Goal: Transaction & Acquisition: Subscribe to service/newsletter

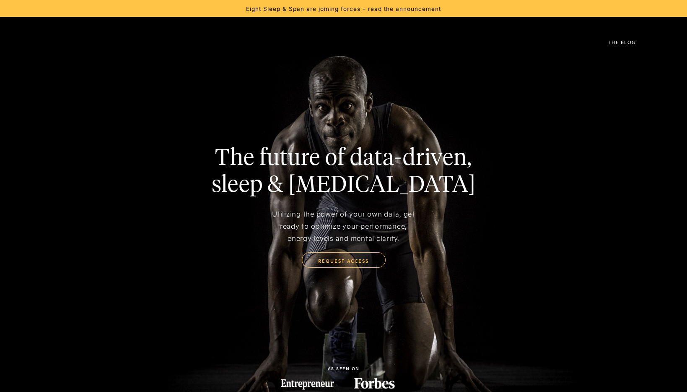
click at [39, 43] on img at bounding box center [39, 42] width 0 height 21
click at [627, 42] on div "The Blog" at bounding box center [622, 42] width 27 height 5
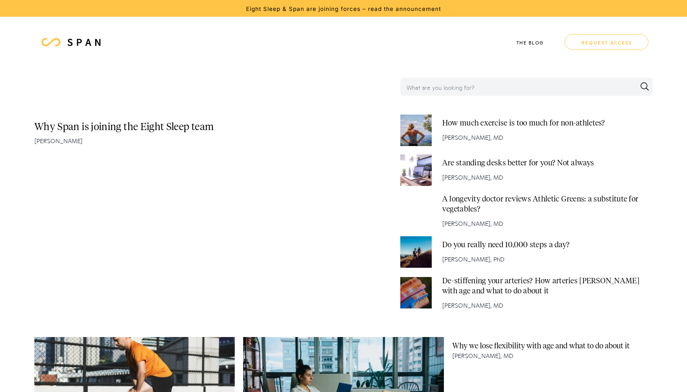
click at [615, 43] on link "request access" at bounding box center [607, 42] width 84 height 16
click at [466, 127] on h4 "How much exercise is too much for non-athletes?" at bounding box center [523, 123] width 163 height 10
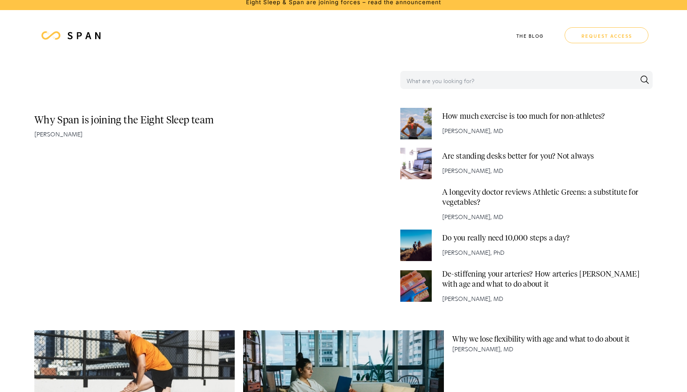
scroll to position [12, 0]
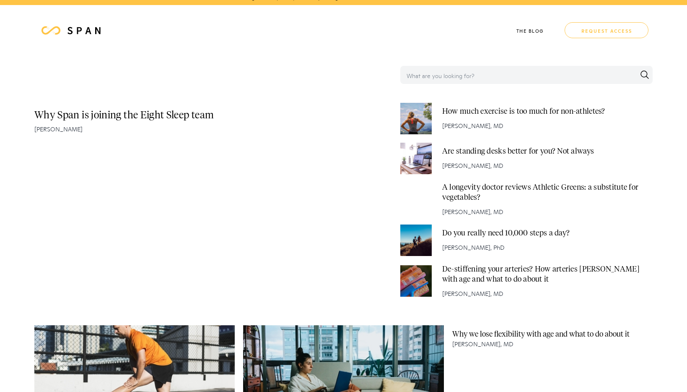
click at [475, 234] on h4 "Do you really need 10,000 steps a day?" at bounding box center [505, 233] width 127 height 10
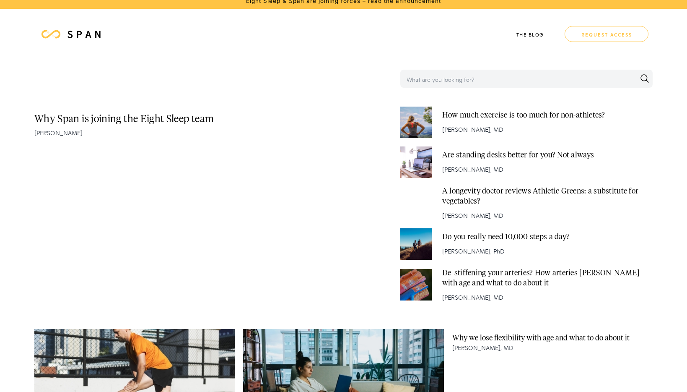
scroll to position [0, 0]
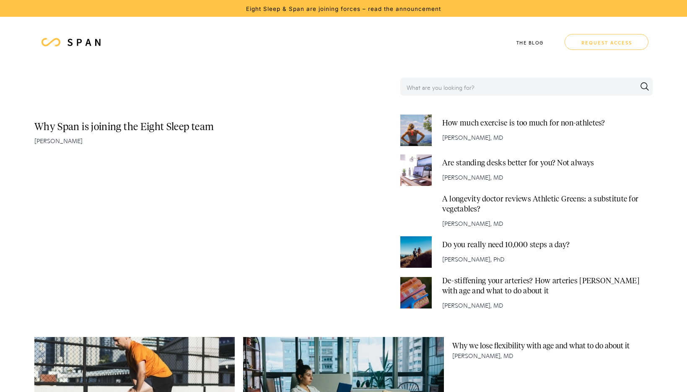
click at [85, 44] on img at bounding box center [83, 42] width 37 height 10
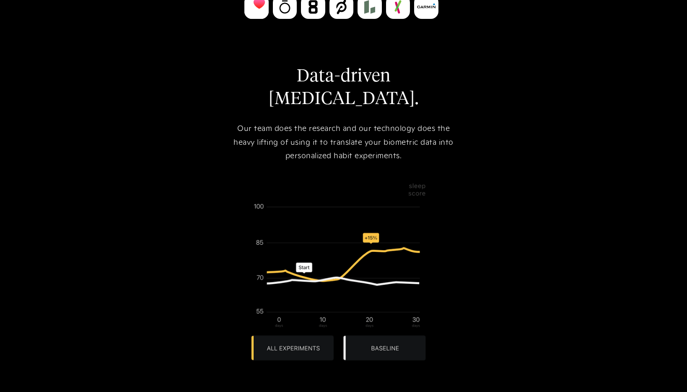
scroll to position [555, 0]
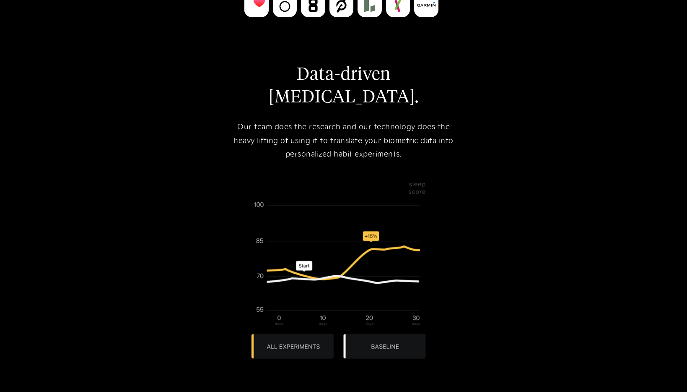
click at [284, 328] on img at bounding box center [343, 269] width 199 height 199
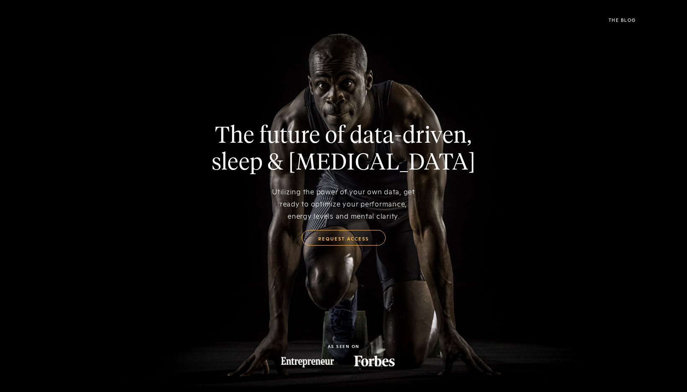
scroll to position [26, 0]
